Goal: Task Accomplishment & Management: Use online tool/utility

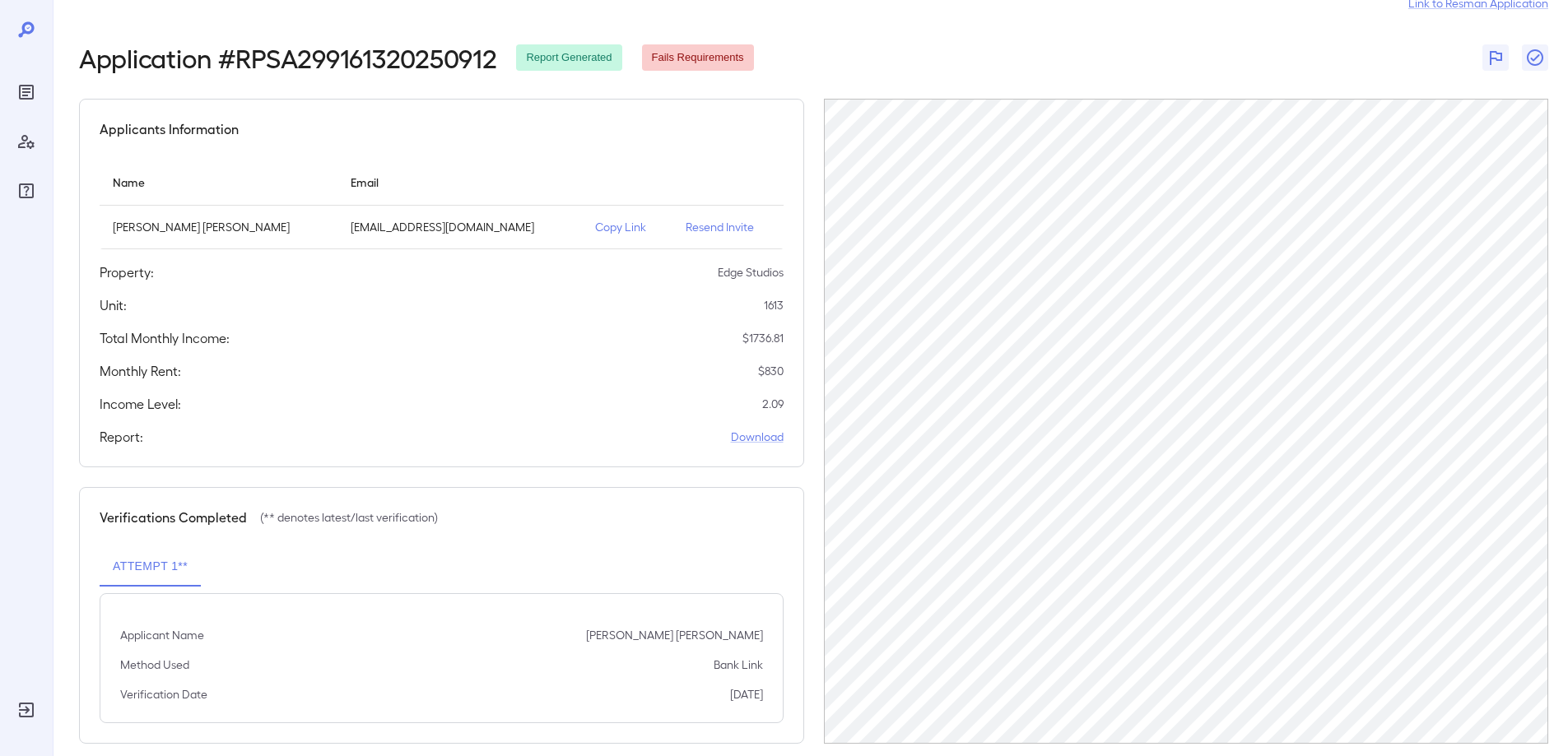
scroll to position [70, 0]
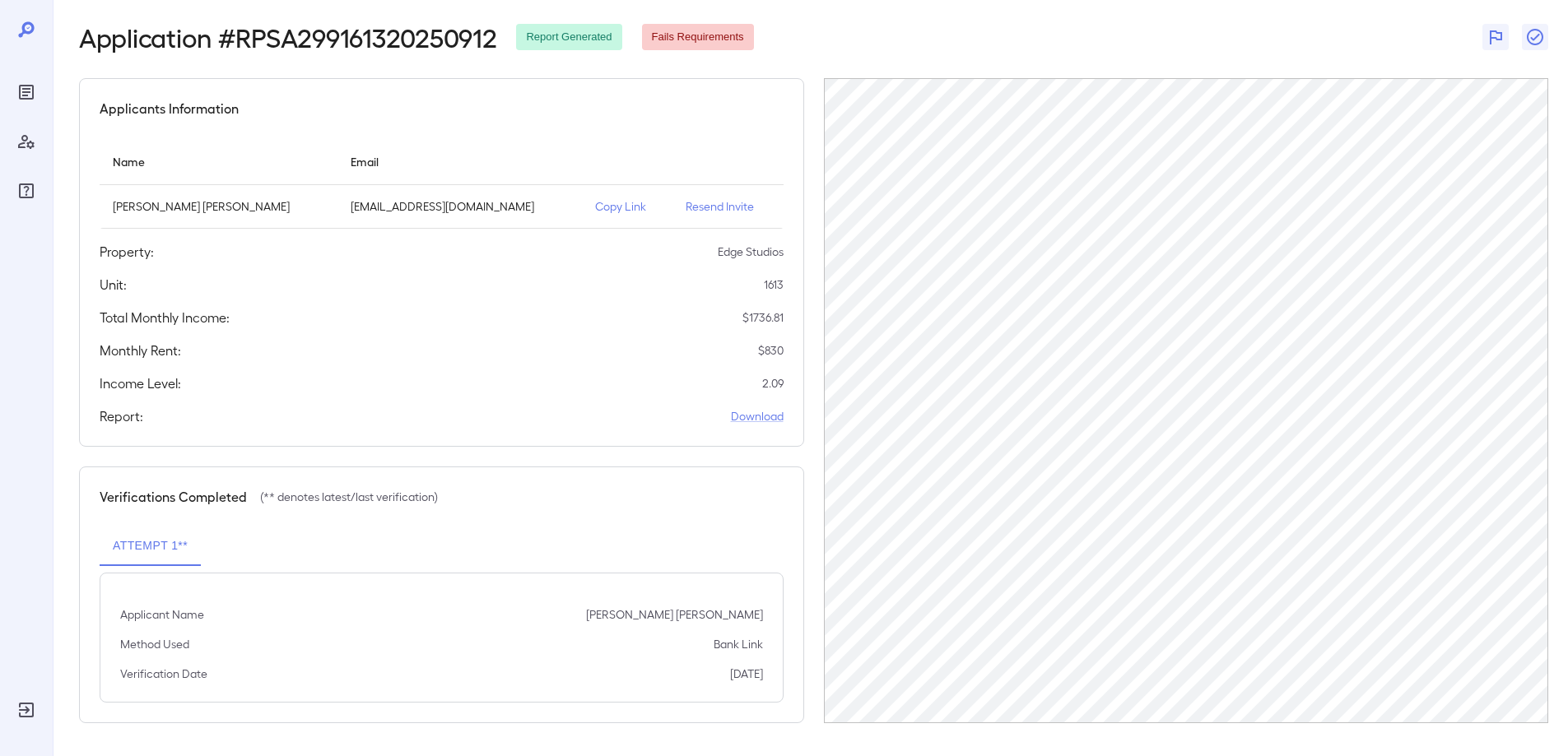
click at [595, 202] on p "Copy Link" at bounding box center [627, 206] width 64 height 16
click at [20, 98] on icon "Reports" at bounding box center [26, 92] width 14 height 14
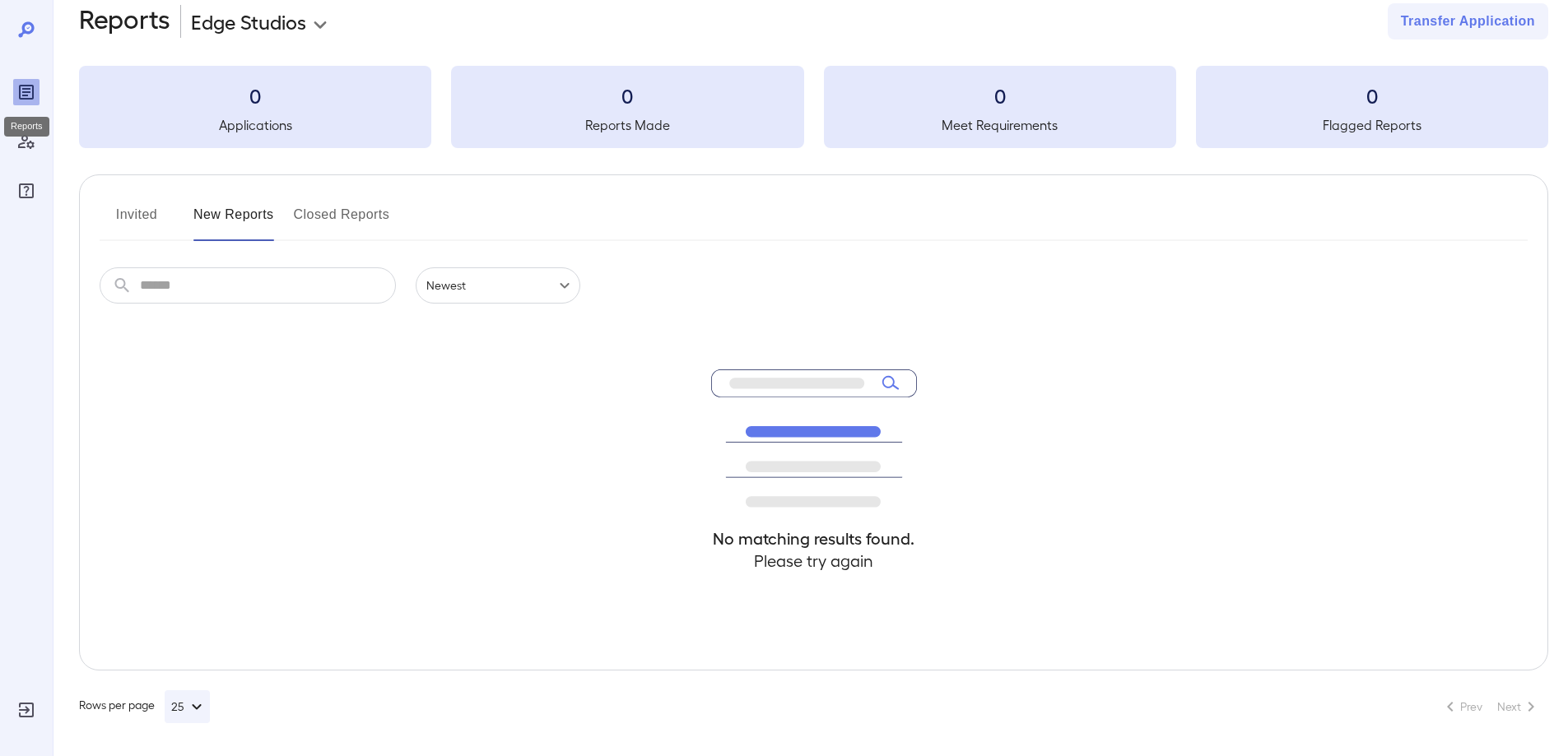
scroll to position [30, 0]
